Goal: Task Accomplishment & Management: Use online tool/utility

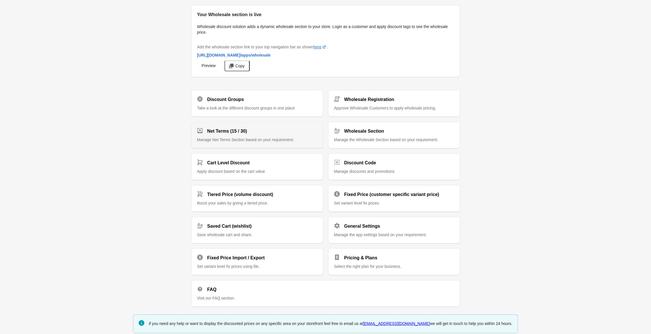
click at [222, 133] on h2 "Net Terms (15 / 30)" at bounding box center [227, 131] width 40 height 7
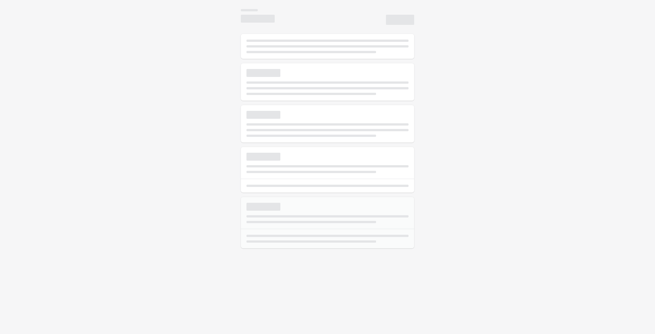
select select "*"
type input "**********"
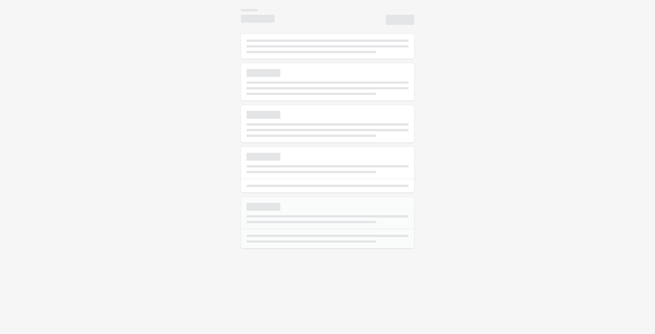
type textarea "**********"
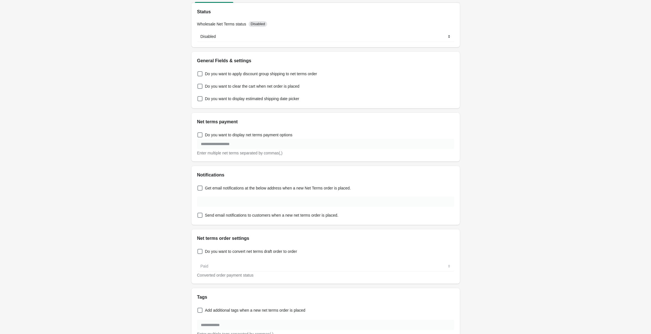
scroll to position [10, 0]
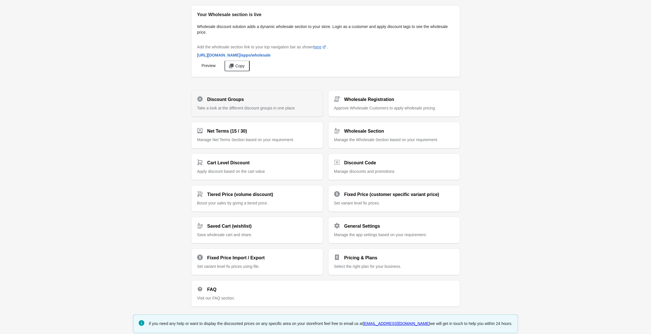
click at [219, 107] on span "Take a look at the different discount groups in one place" at bounding box center [246, 108] width 98 height 5
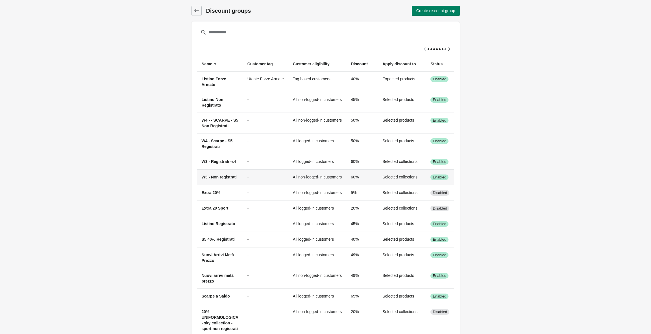
click at [213, 175] on span "W3 - Non registrati" at bounding box center [219, 177] width 35 height 5
click at [413, 175] on td "Selected collections" at bounding box center [402, 177] width 48 height 16
click at [228, 178] on span "W3 - Non registrati" at bounding box center [219, 177] width 35 height 5
click at [321, 178] on td "All non-logged-in customers" at bounding box center [317, 177] width 58 height 16
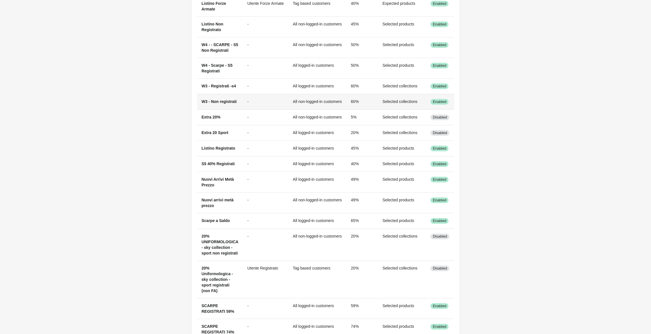
scroll to position [73, 0]
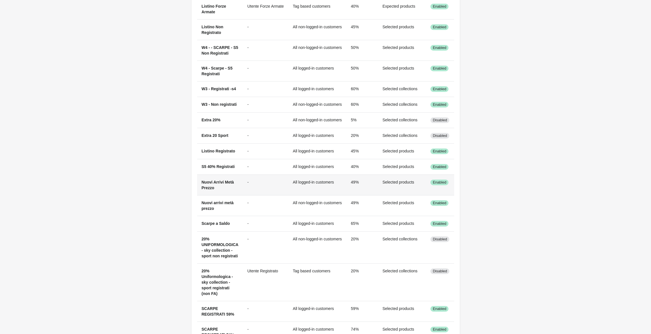
click at [401, 181] on td "Selected products" at bounding box center [402, 184] width 48 height 21
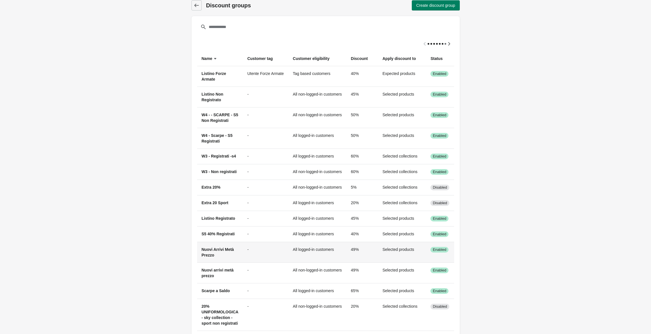
scroll to position [0, 0]
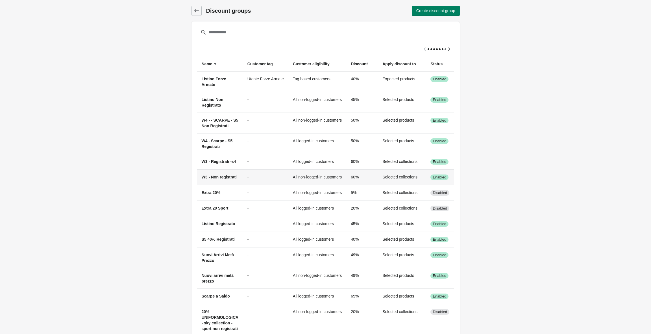
click at [221, 177] on span "W3 - Non registrati" at bounding box center [219, 177] width 35 height 5
click at [446, 178] on span "Enabled" at bounding box center [440, 177] width 14 height 5
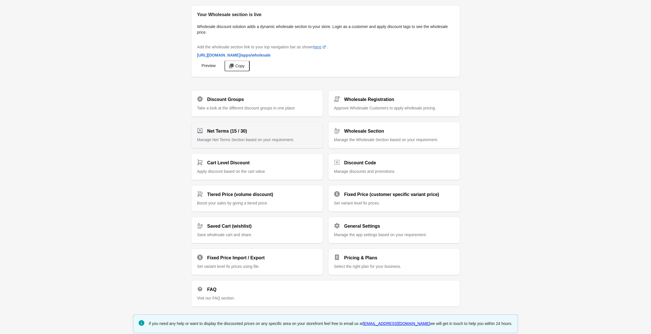
click at [224, 132] on h2 "Net Terms (15 / 30)" at bounding box center [227, 131] width 40 height 7
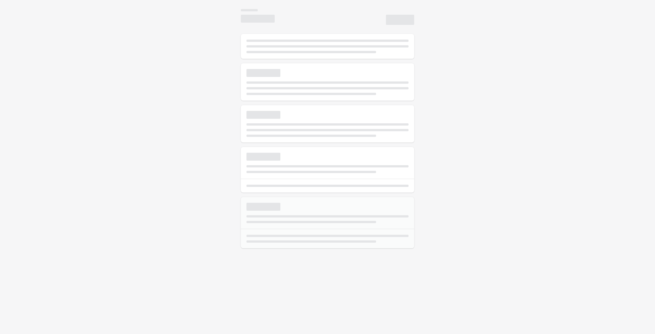
select select "*"
type input "**********"
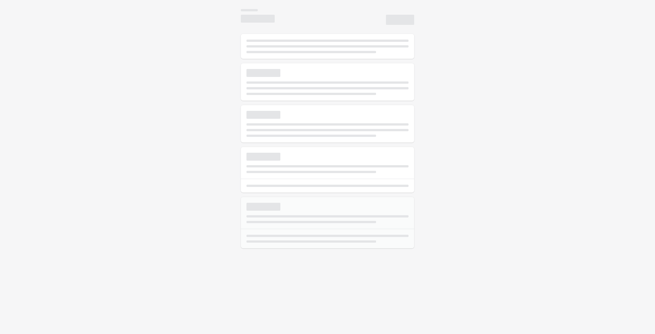
type textarea "**********"
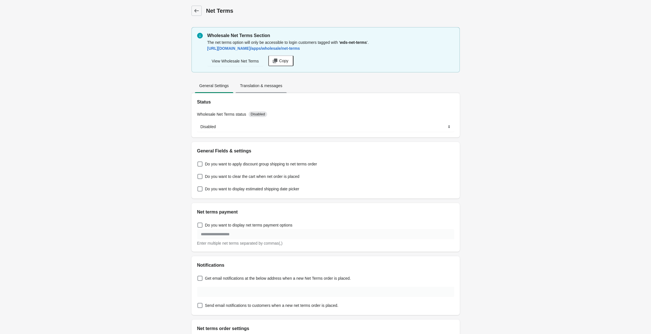
click at [254, 87] on span "Translation & messages" at bounding box center [261, 86] width 51 height 10
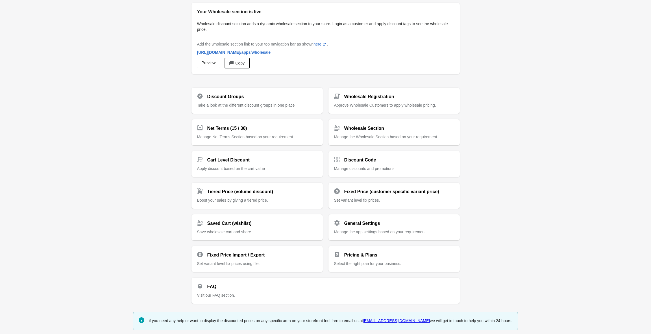
scroll to position [4, 0]
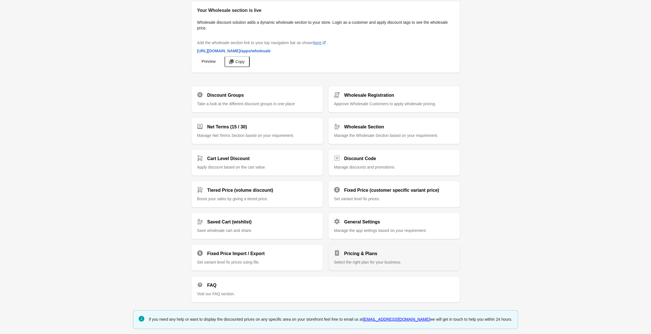
click at [360, 253] on h2 "Pricing & Plans" at bounding box center [360, 253] width 33 height 7
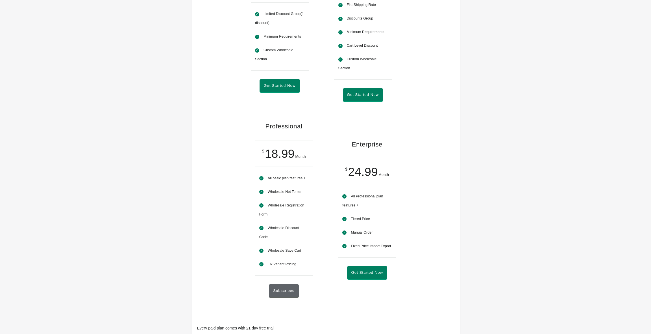
scroll to position [161, 0]
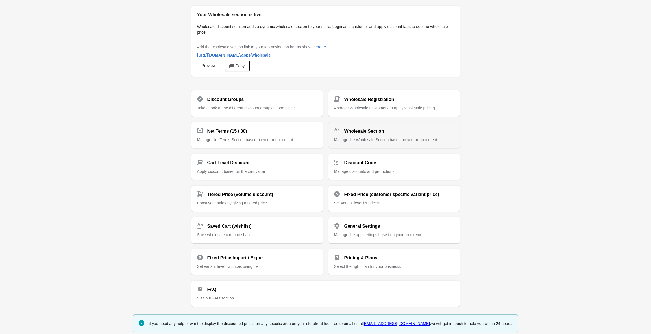
click at [356, 137] on span "Manage the Wholesale Section based on your requirement." at bounding box center [386, 139] width 104 height 5
click at [364, 198] on div "Fixed Price (customer specific variant price) Set variant level fix prices." at bounding box center [394, 195] width 120 height 19
